Goal: Task Accomplishment & Management: Use online tool/utility

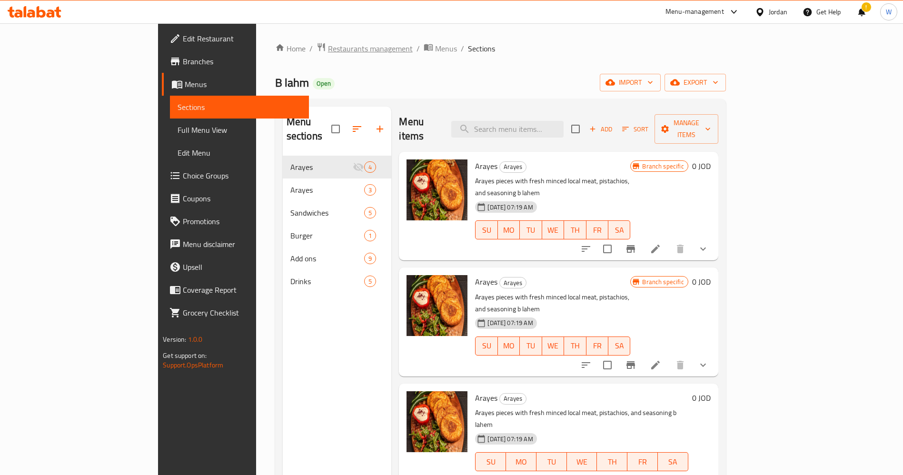
click at [328, 52] on span "Restaurants management" at bounding box center [370, 48] width 85 height 11
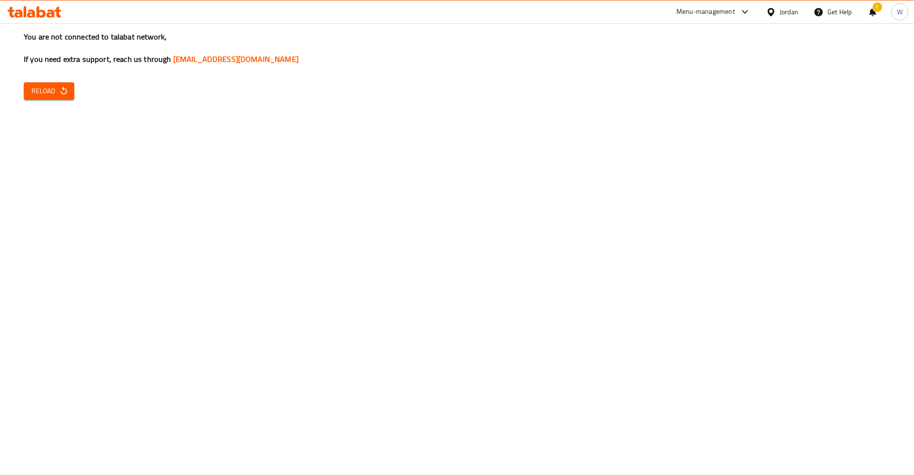
click at [71, 85] on button "Reload" at bounding box center [49, 91] width 50 height 18
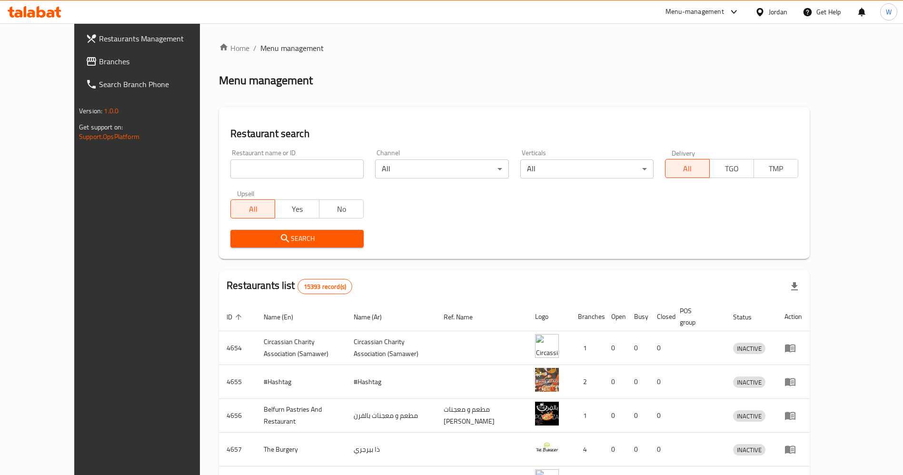
click at [244, 163] on input "search" at bounding box center [296, 168] width 133 height 19
type input "باب توما"
click button "Search" at bounding box center [296, 239] width 133 height 18
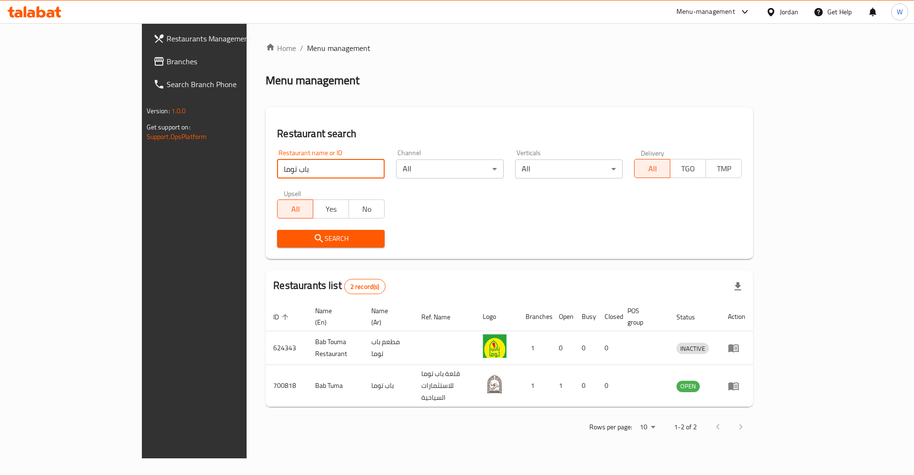
click at [458, 240] on div "Search" at bounding box center [509, 238] width 476 height 29
